Goal: Task Accomplishment & Management: Complete application form

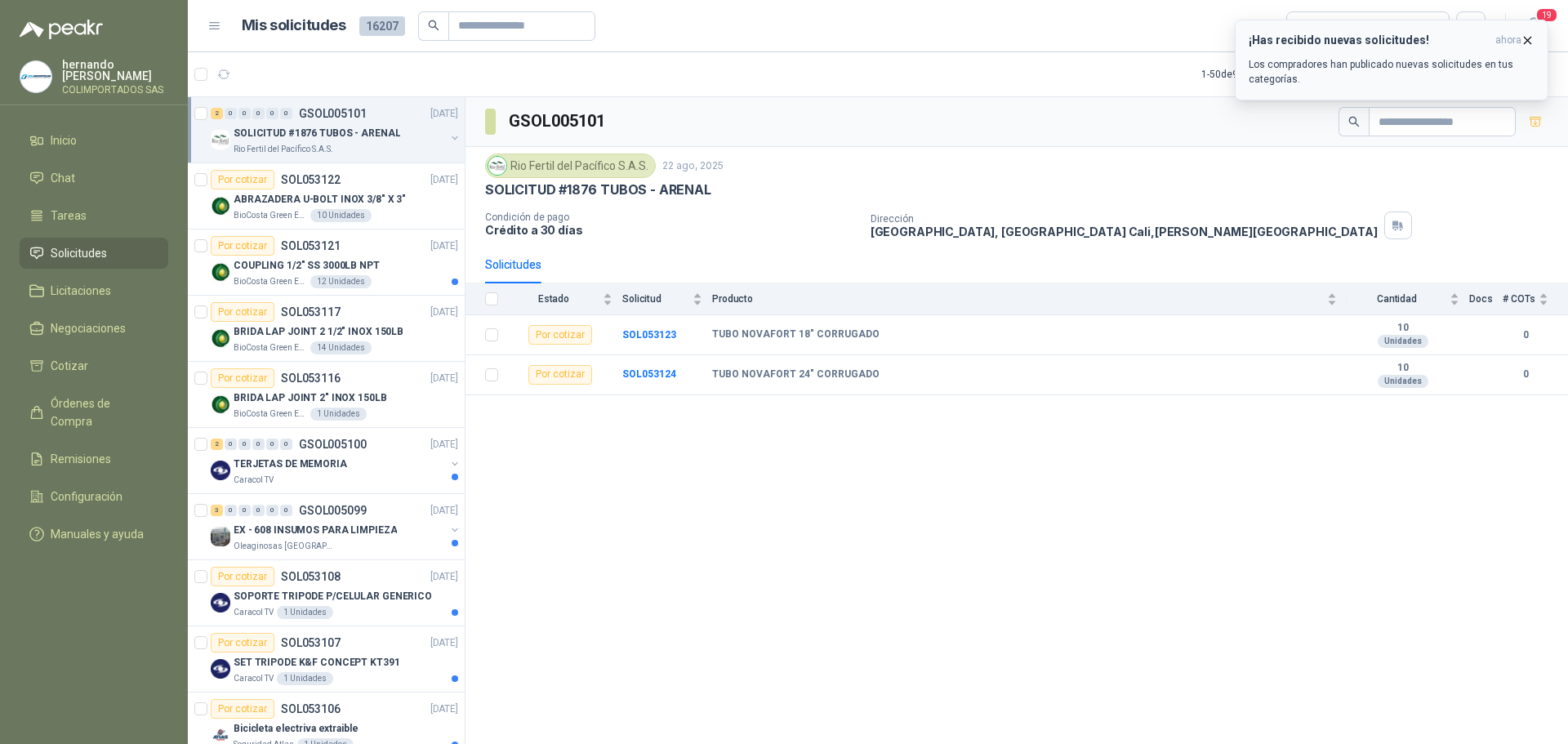
click at [1298, 78] on p "Los compradores han publicado nuevas solicitudes en tus categorías." at bounding box center [1391, 72] width 286 height 29
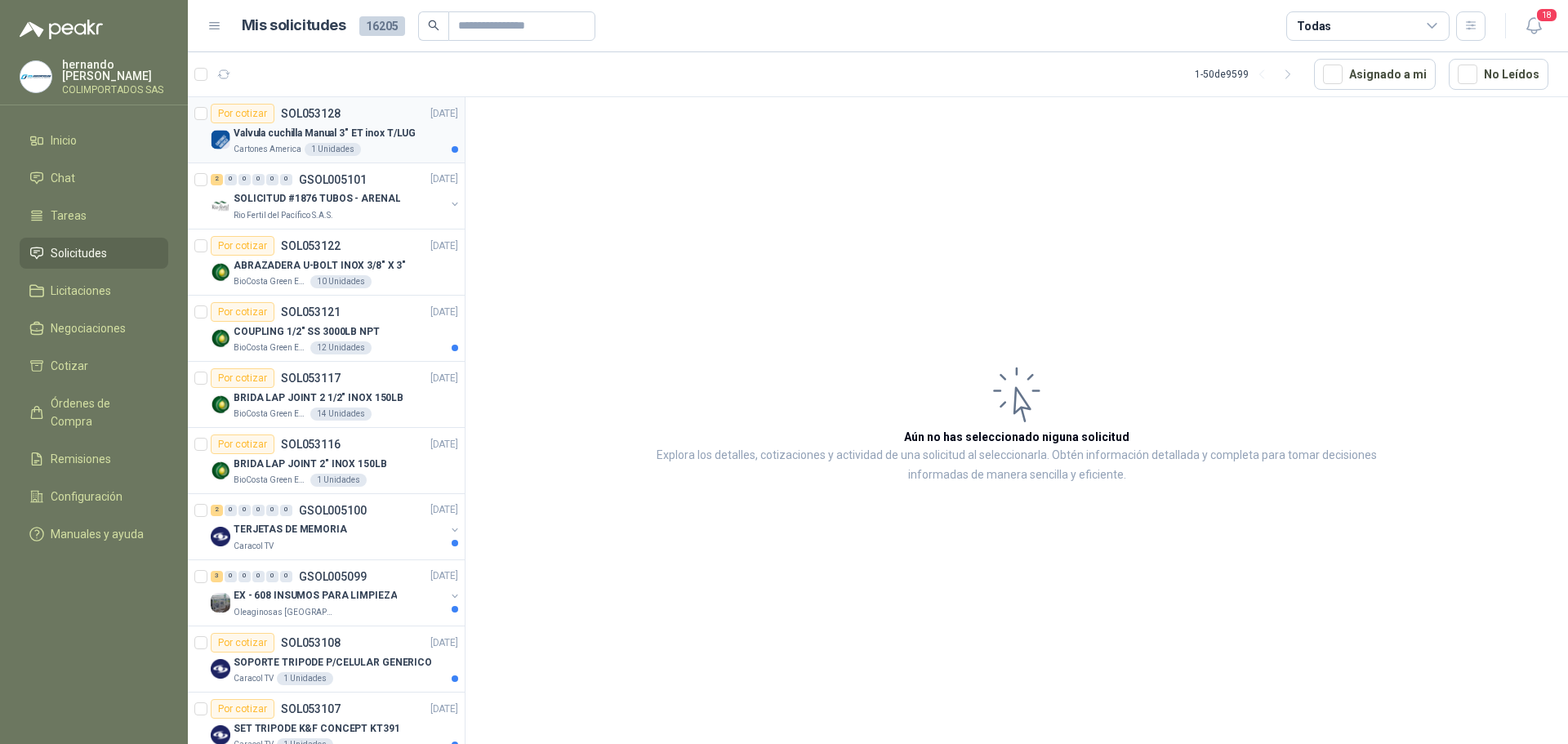
click at [377, 149] on div "Cartones America 1 Unidades" at bounding box center [346, 149] width 225 height 13
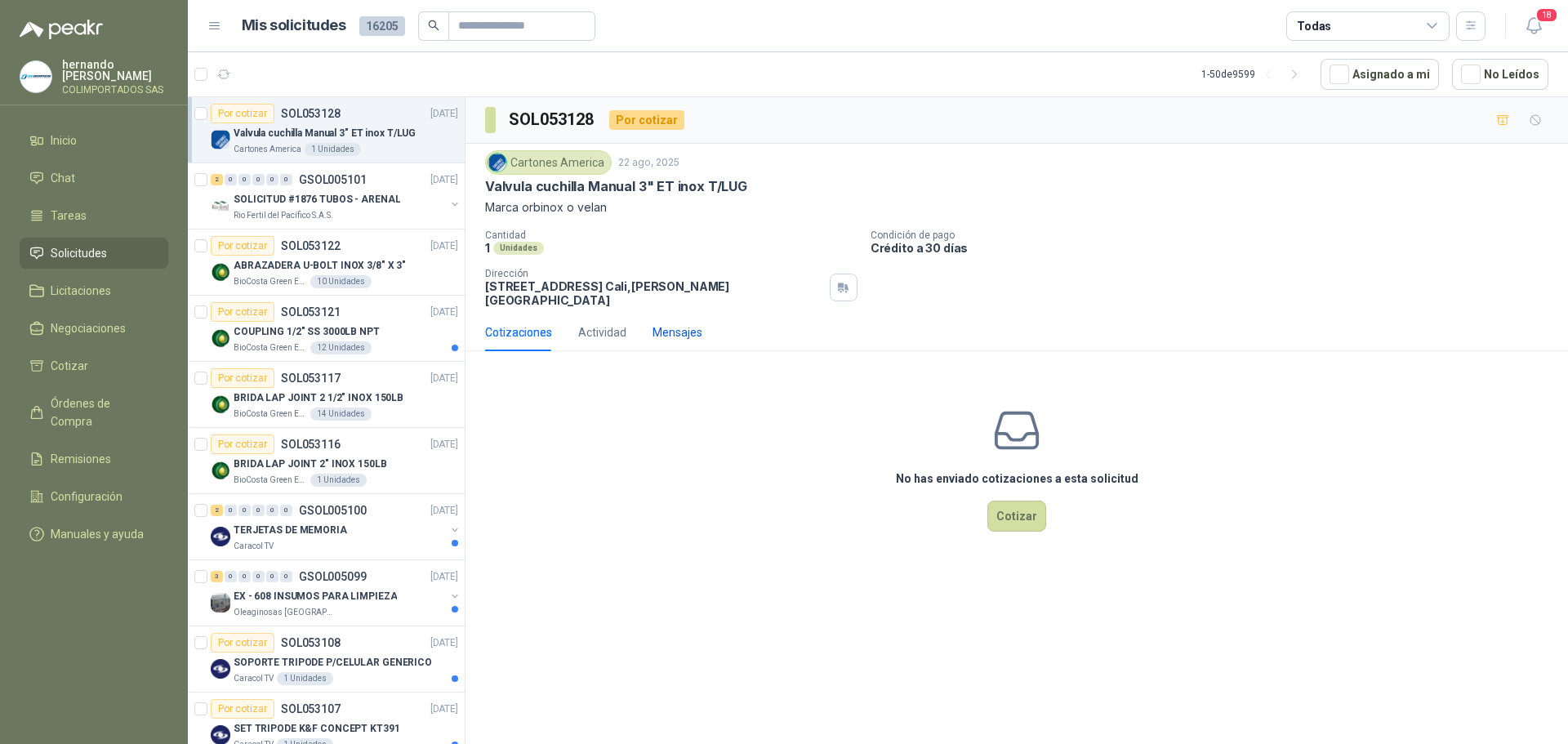
click at [694, 324] on div "Mensajes" at bounding box center [677, 332] width 50 height 18
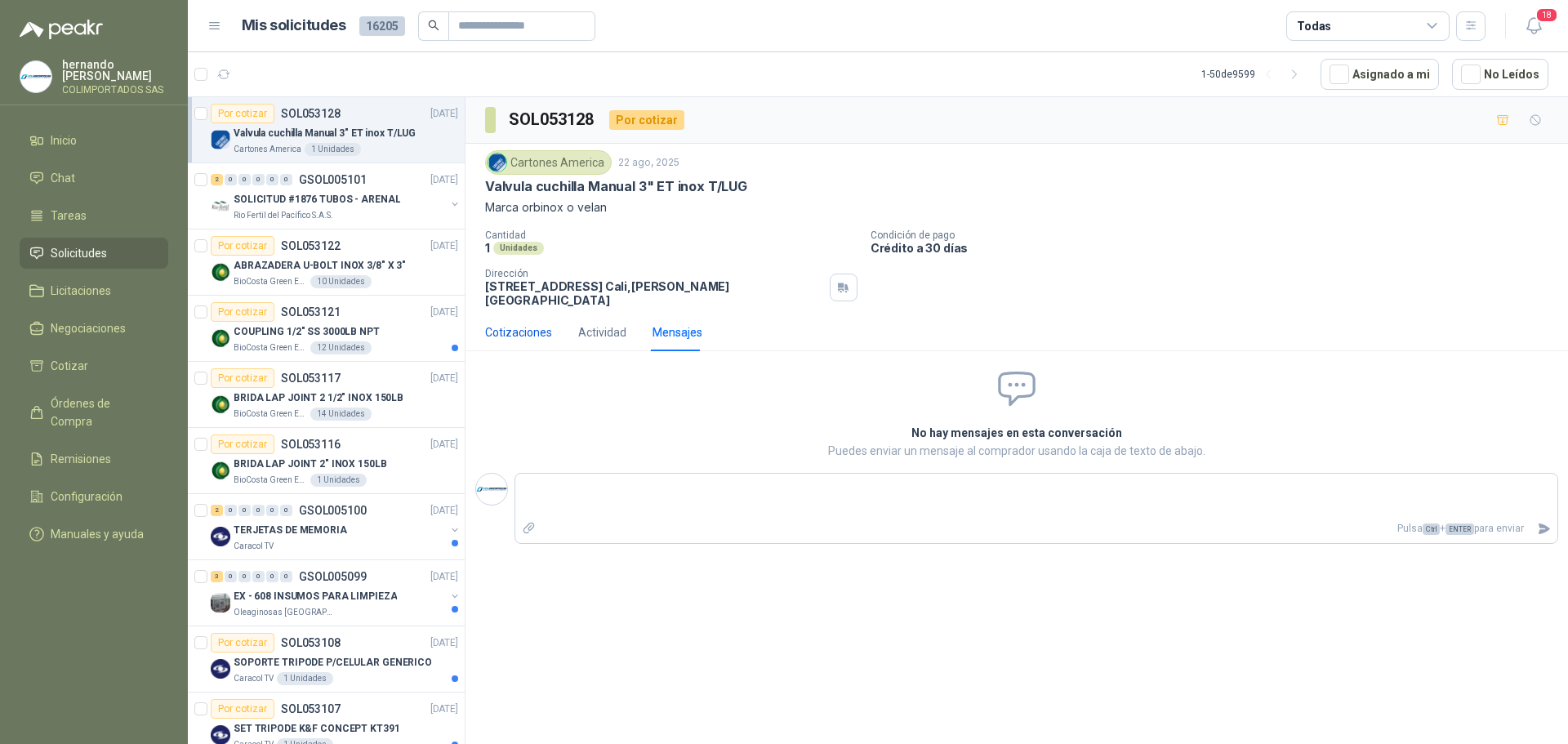
click at [512, 324] on div "Cotizaciones" at bounding box center [518, 332] width 67 height 18
